Goal: Task Accomplishment & Management: Manage account settings

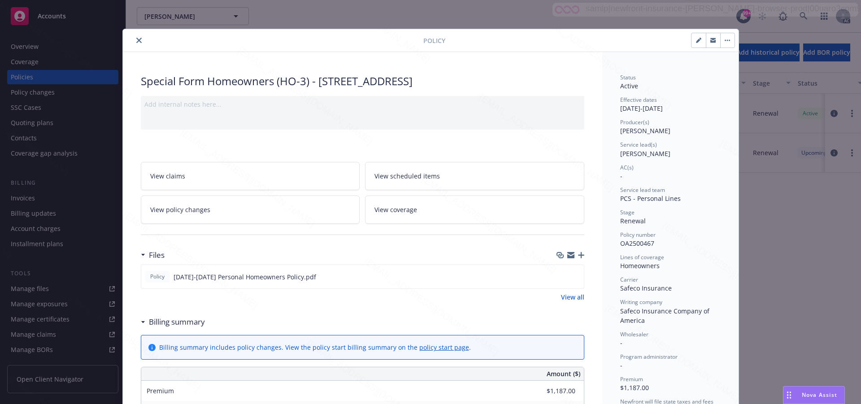
click at [136, 41] on icon "close" at bounding box center [138, 40] width 5 height 5
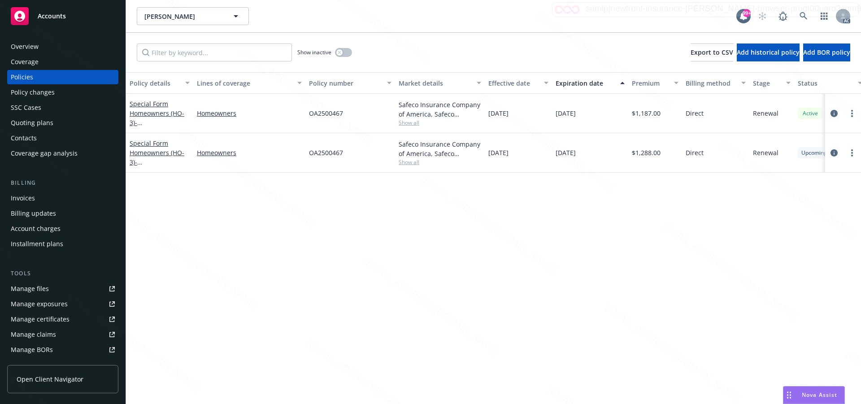
click at [25, 46] on div "Overview" at bounding box center [25, 46] width 28 height 14
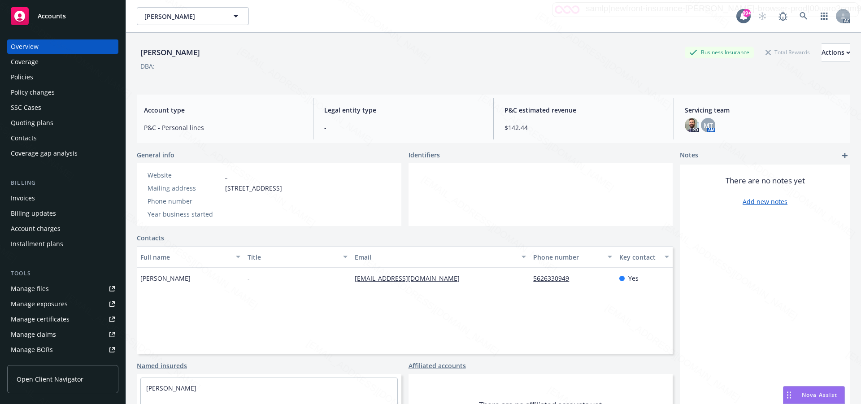
drag, startPoint x: 225, startPoint y: 188, endPoint x: 277, endPoint y: 187, distance: 51.6
click at [277, 187] on span "5612 Sunfield Ave, Lakewood, CA, 90712" at bounding box center [253, 187] width 57 height 9
copy span "5612 Sunfield Ave"
click at [595, 187] on div at bounding box center [541, 194] width 265 height 63
click at [22, 74] on div "Policies" at bounding box center [22, 77] width 22 height 14
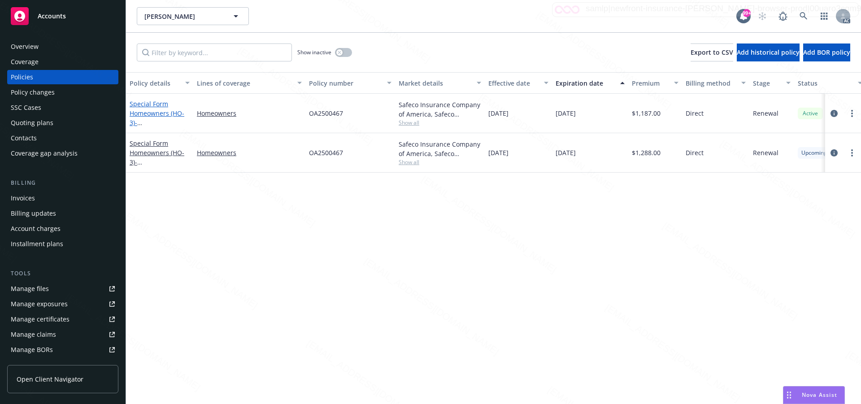
click at [158, 113] on link "Special Form Homeowners (HO-3) - 5612 SUNFIELD AVE LAKEWOOD, CA 90712-1822" at bounding box center [158, 118] width 57 height 37
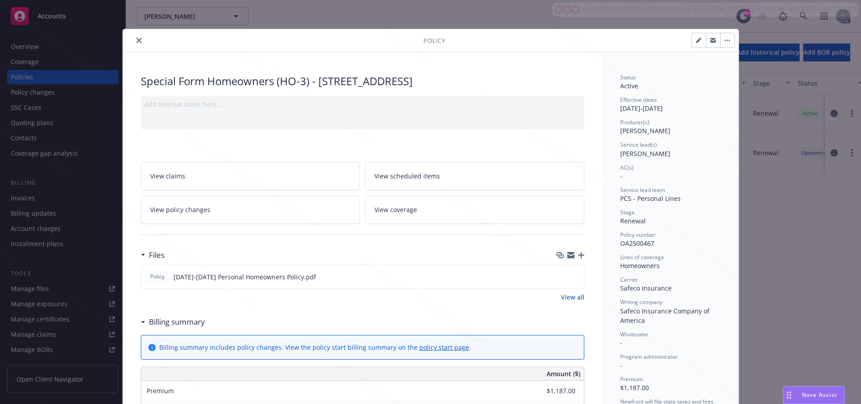
scroll to position [27, 0]
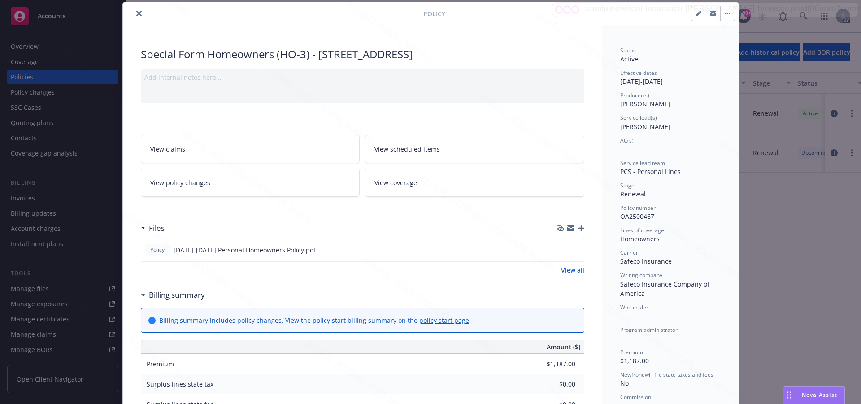
click at [570, 270] on link "View all" at bounding box center [572, 270] width 23 height 9
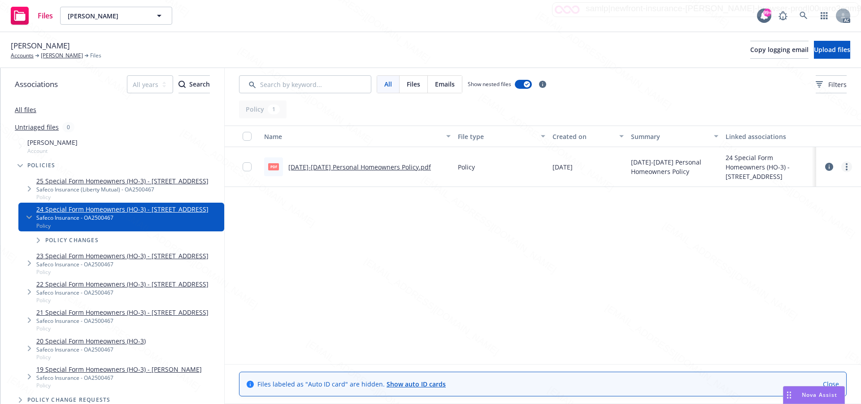
click at [846, 166] on icon "more" at bounding box center [847, 166] width 2 height 7
click at [789, 202] on link "Download" at bounding box center [807, 203] width 89 height 18
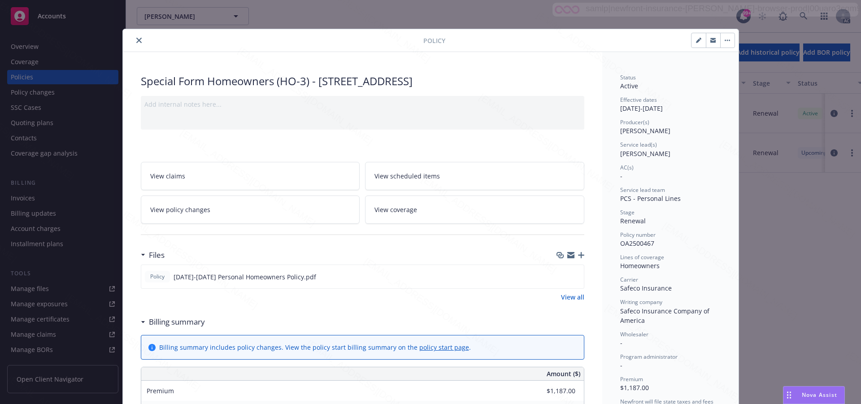
click at [668, 195] on span "PCS - Personal Lines" at bounding box center [650, 198] width 61 height 9
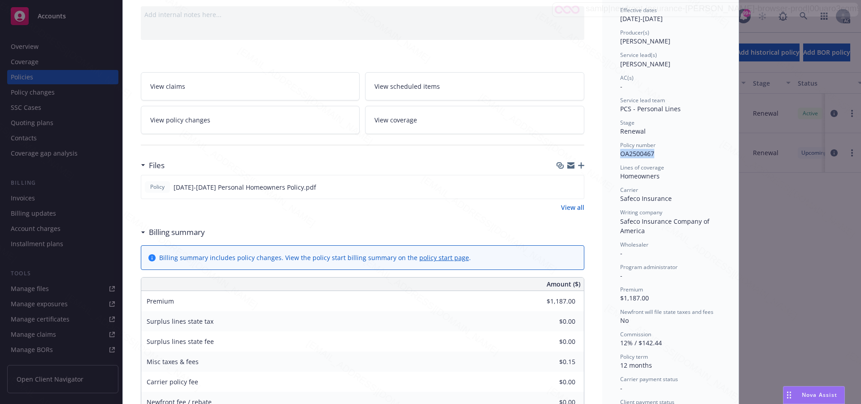
drag, startPoint x: 642, startPoint y: 154, endPoint x: 618, endPoint y: 155, distance: 24.2
click at [620, 155] on div "Policy number OA2500467" at bounding box center [670, 149] width 100 height 17
copy span "OA2500467"
click at [308, 369] on div "Misc taxes & fees $0.15" at bounding box center [362, 362] width 443 height 20
click at [234, 210] on div "View all" at bounding box center [363, 207] width 444 height 9
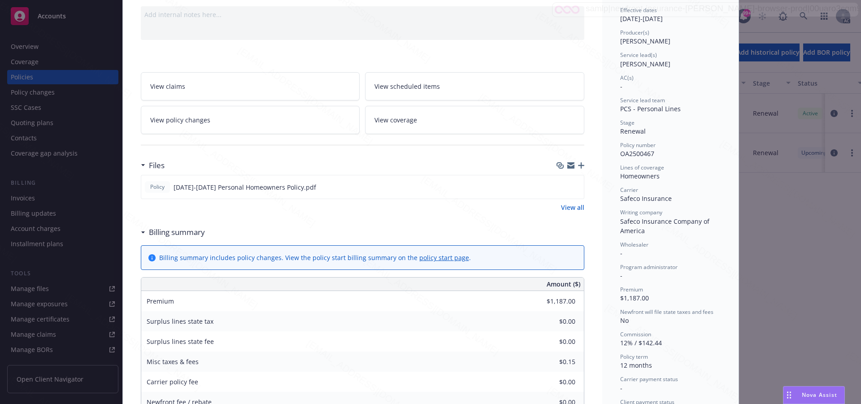
scroll to position [0, 0]
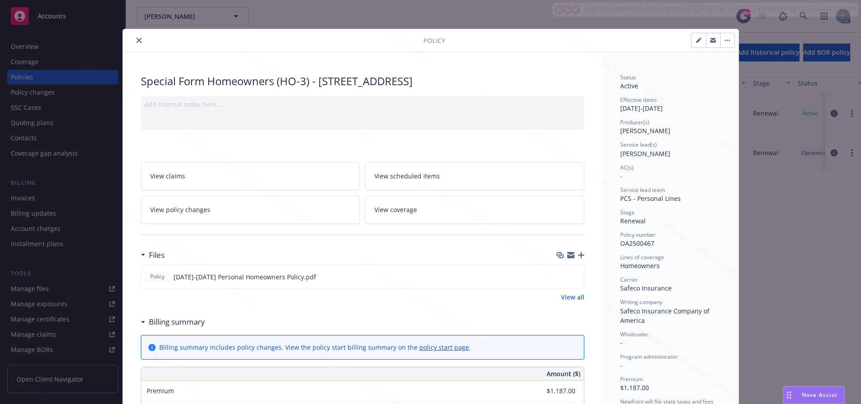
click at [727, 41] on icon "button" at bounding box center [727, 40] width 1 height 1
click at [163, 322] on h3 "Billing summary" at bounding box center [177, 322] width 56 height 12
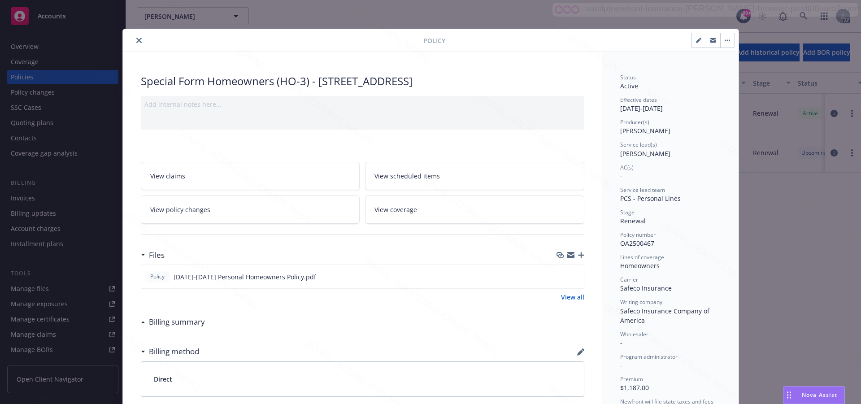
click at [721, 37] on button "button" at bounding box center [727, 40] width 14 height 14
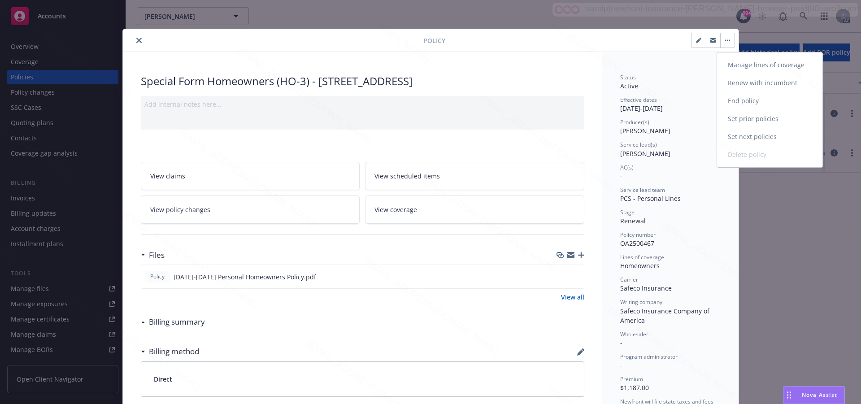
click at [739, 100] on link "End policy" at bounding box center [769, 101] width 105 height 18
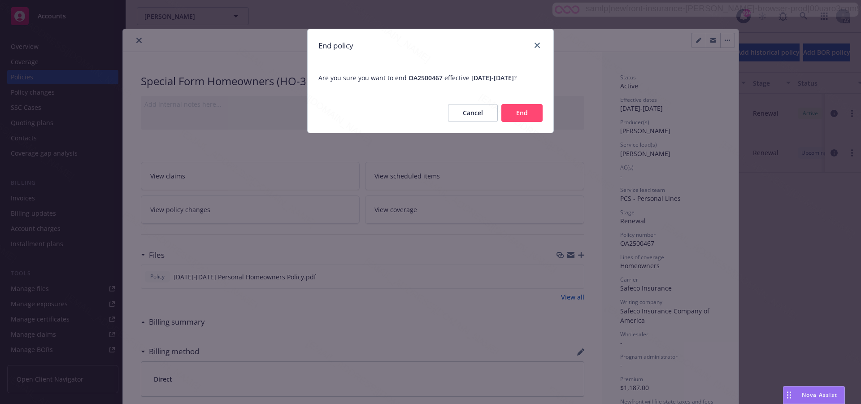
click at [520, 121] on button "End" at bounding box center [521, 113] width 41 height 18
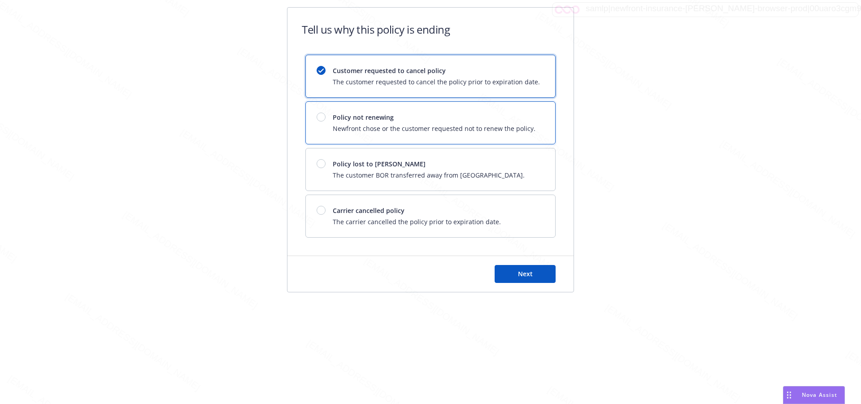
click at [520, 121] on span "Policy not renewing" at bounding box center [434, 117] width 203 height 9
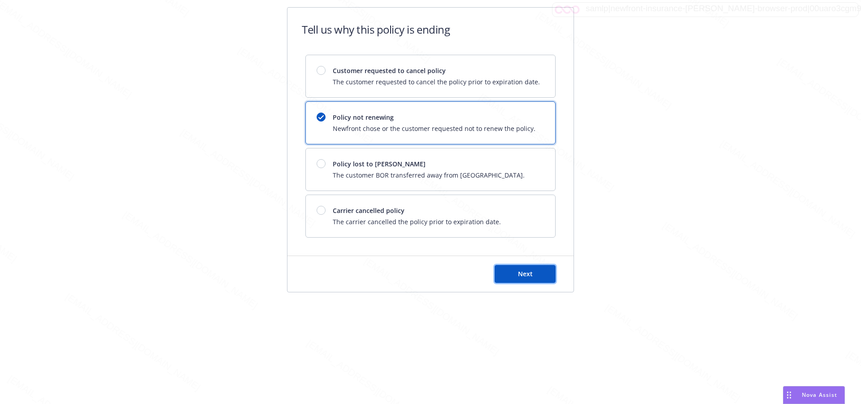
click at [535, 273] on button "Next" at bounding box center [525, 274] width 61 height 18
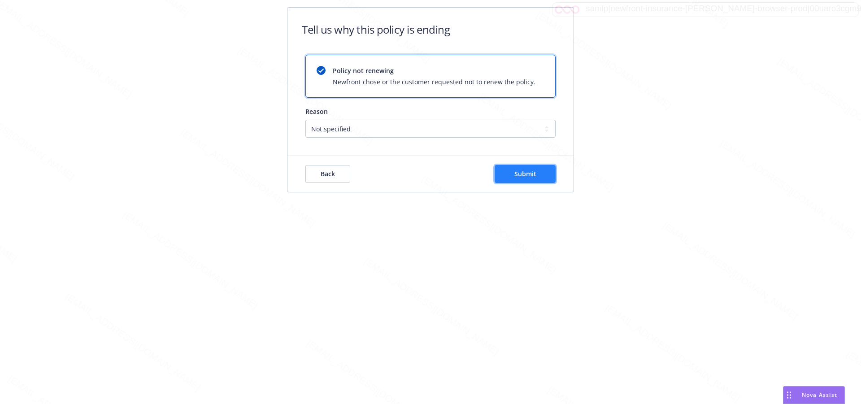
click at [515, 173] on span "Submit" at bounding box center [525, 174] width 22 height 9
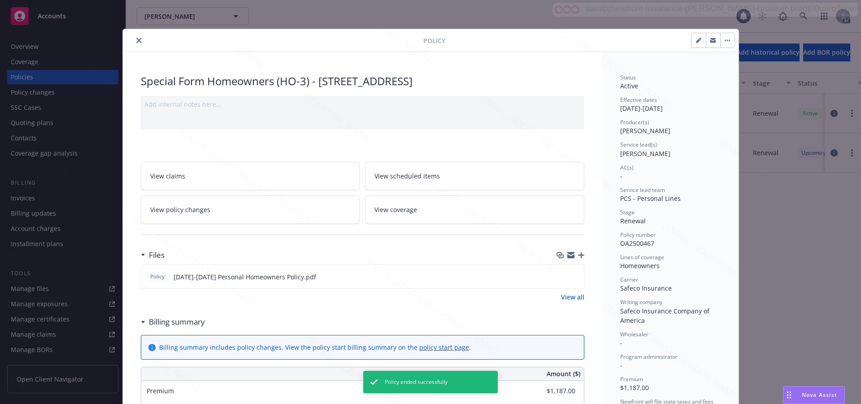
scroll to position [27, 0]
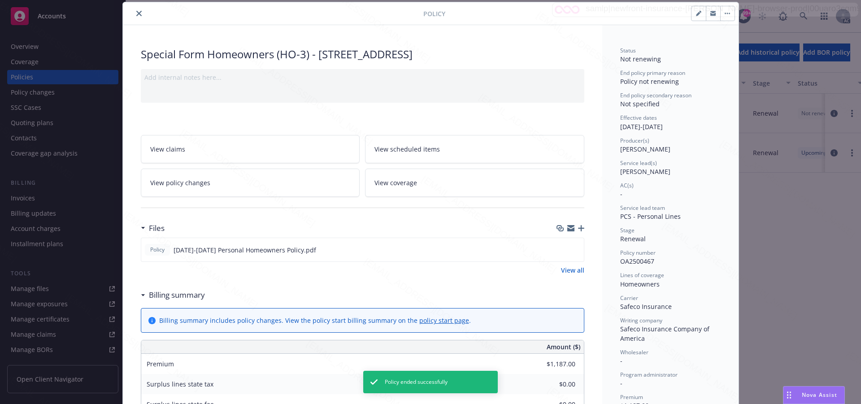
click at [136, 13] on icon "close" at bounding box center [138, 13] width 5 height 5
